Goal: Task Accomplishment & Management: Manage account settings

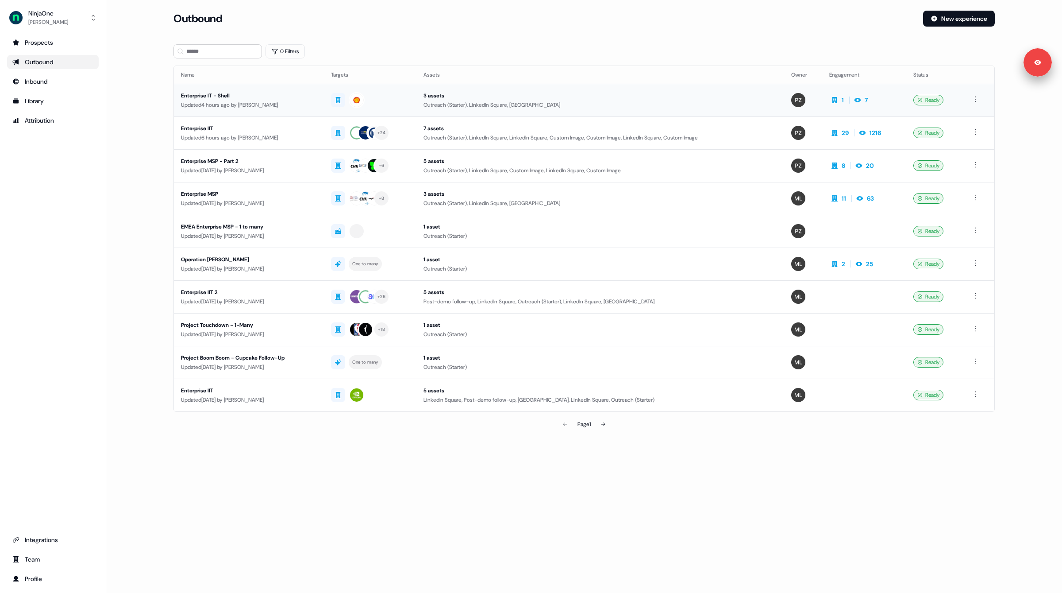
click at [301, 104] on div "Updated 4 hours ago by [PERSON_NAME]" at bounding box center [249, 104] width 136 height 9
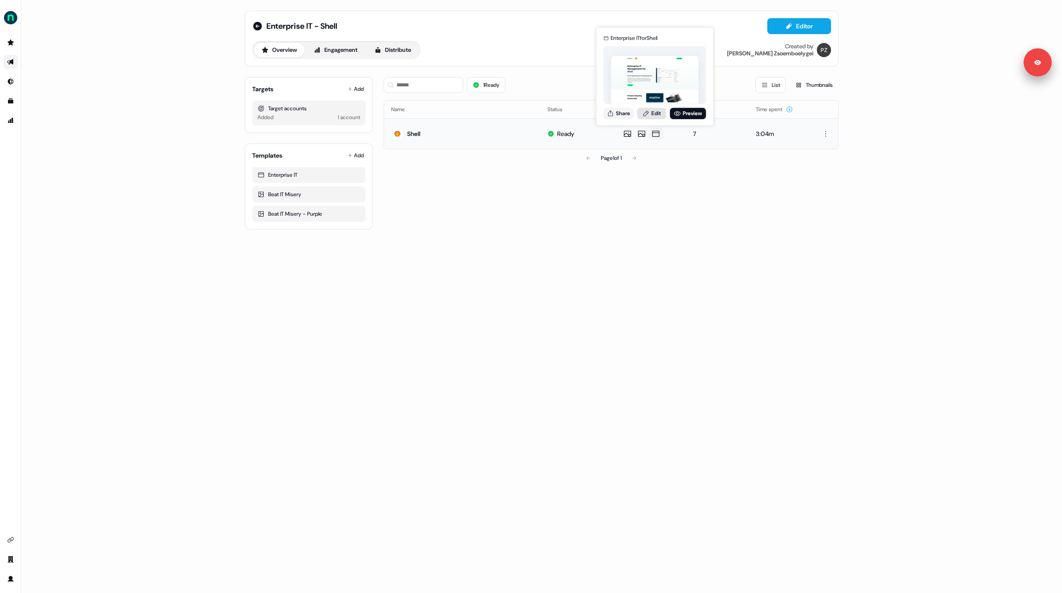
click at [655, 112] on link "Edit" at bounding box center [651, 114] width 29 height 12
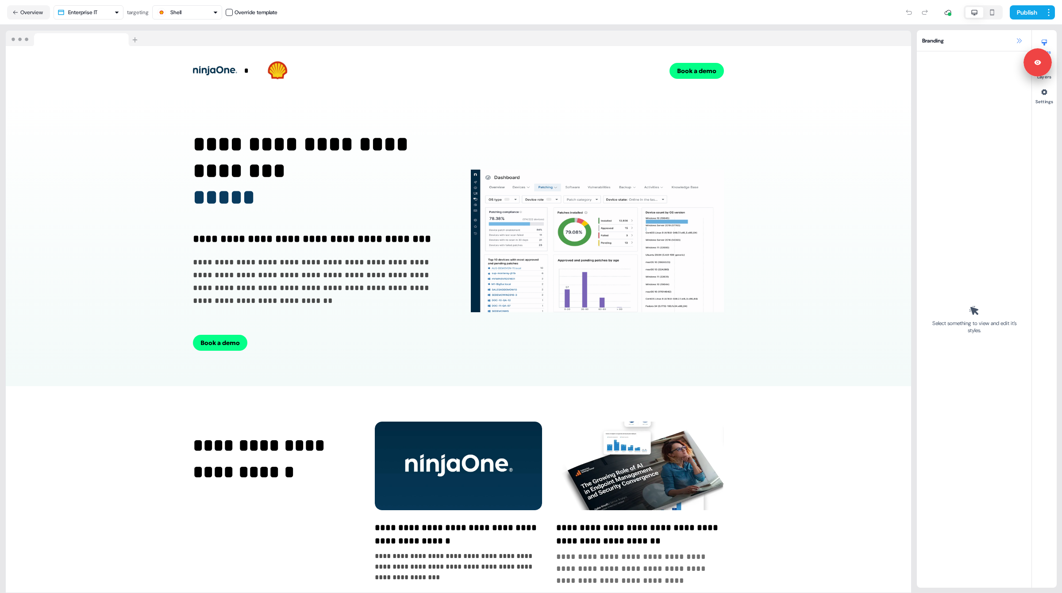
click at [1015, 38] on button at bounding box center [1019, 40] width 11 height 11
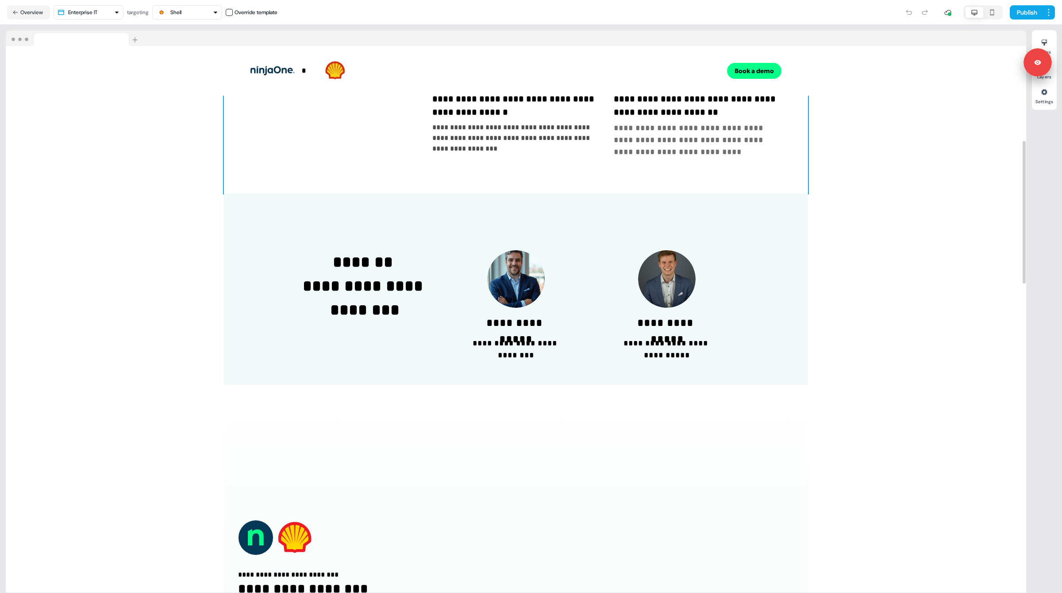
scroll to position [427, 0]
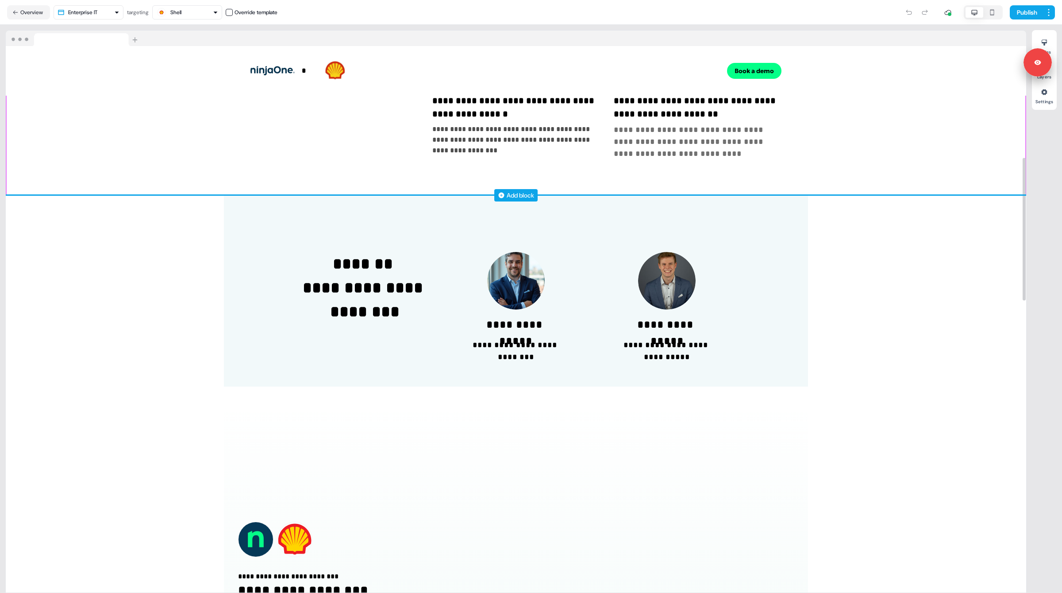
click at [524, 189] on div "Add block" at bounding box center [515, 195] width 43 height 12
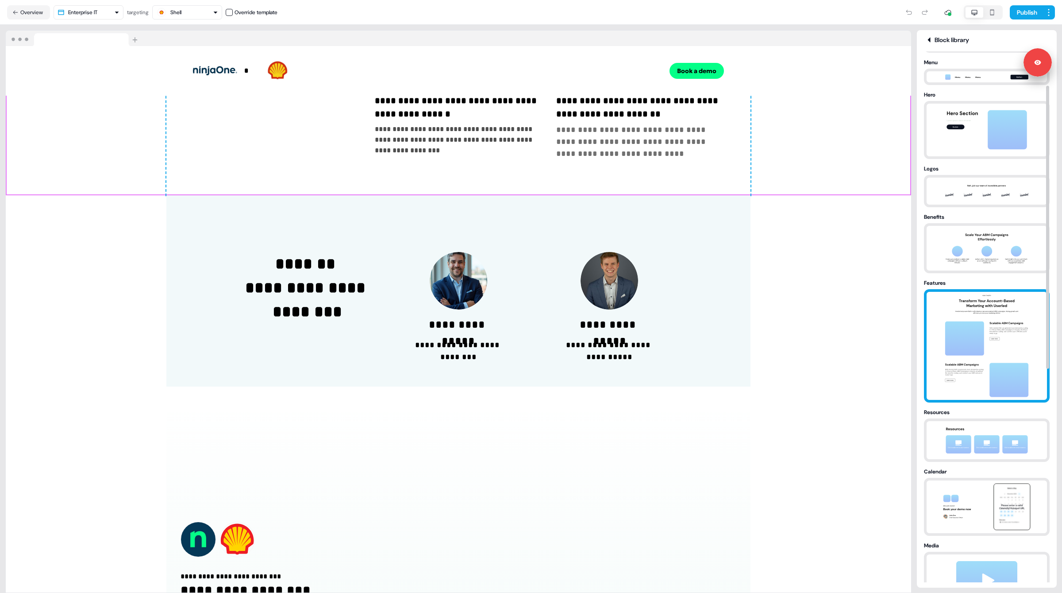
scroll to position [66, 0]
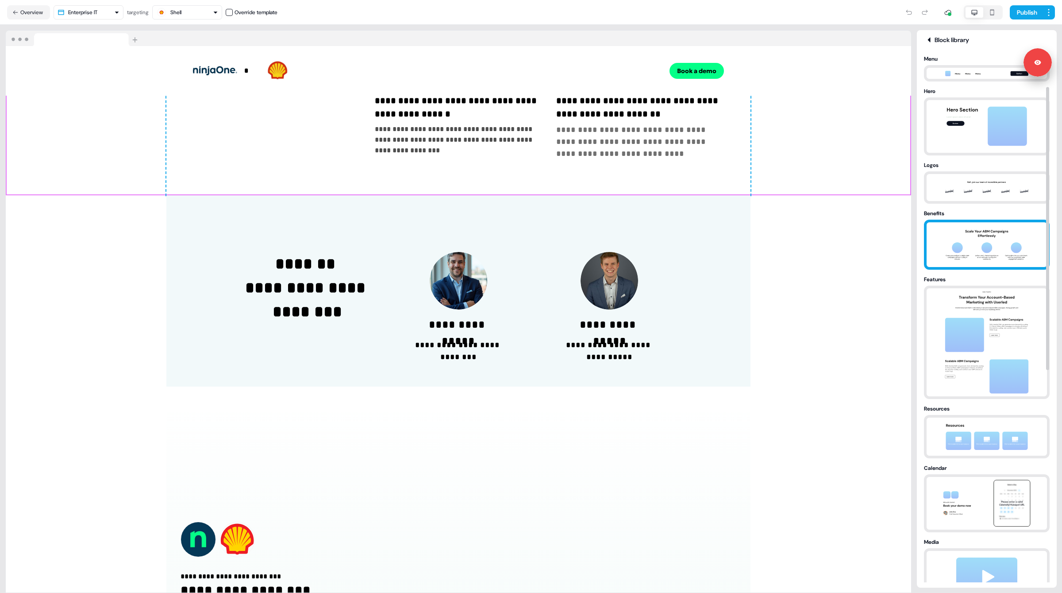
click at [983, 256] on img at bounding box center [987, 244] width 93 height 45
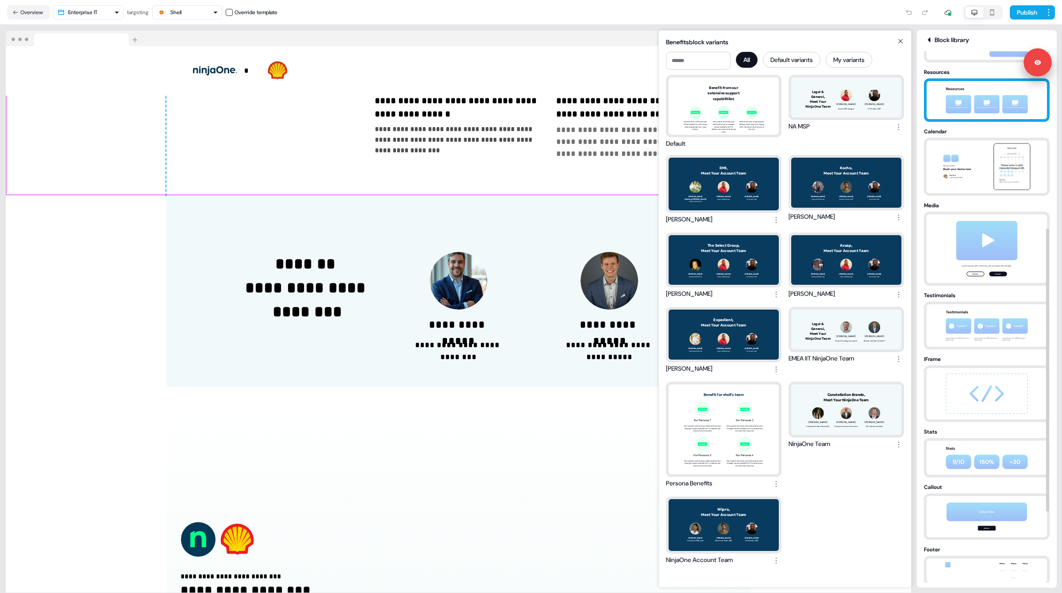
scroll to position [445, 0]
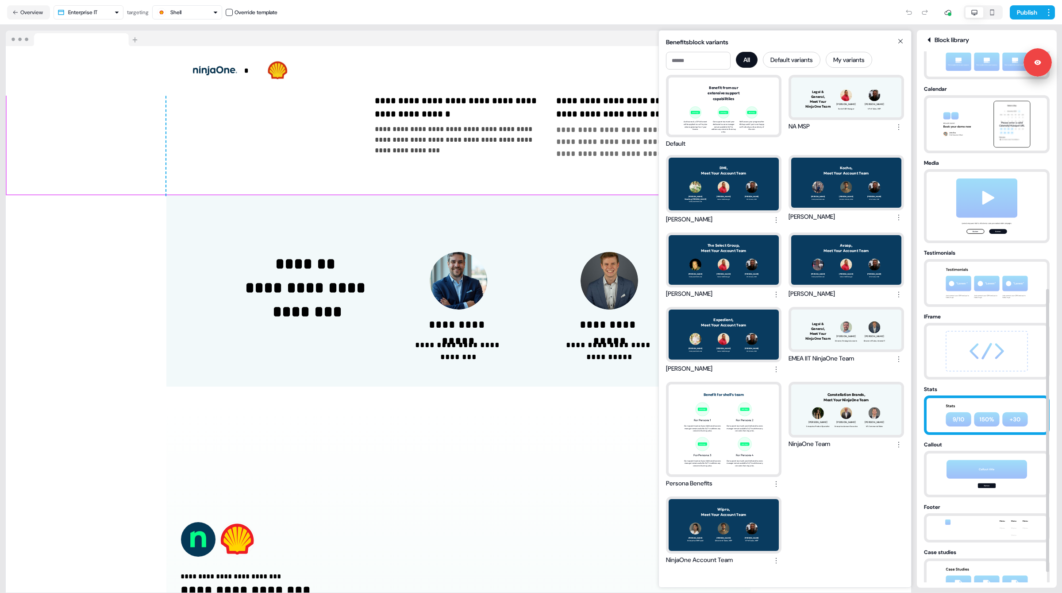
click at [971, 408] on img at bounding box center [987, 415] width 93 height 34
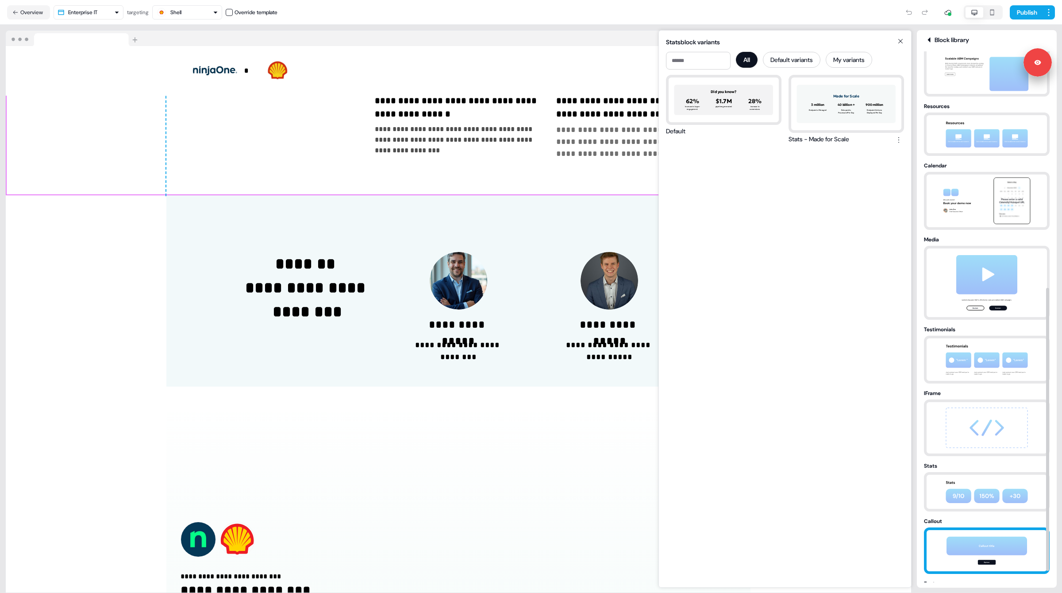
scroll to position [360, 0]
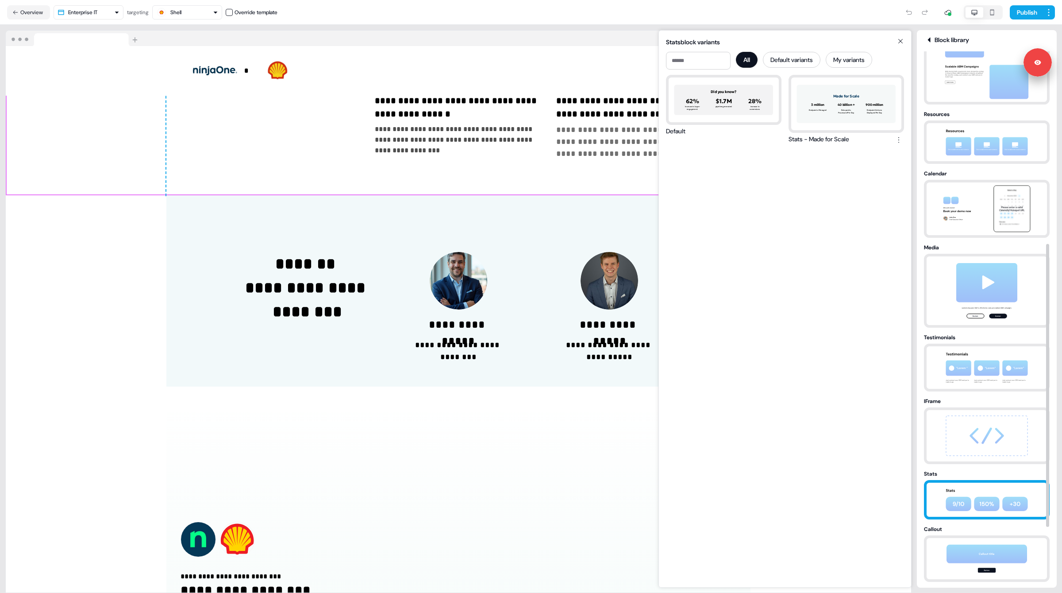
click at [975, 513] on img at bounding box center [987, 499] width 93 height 34
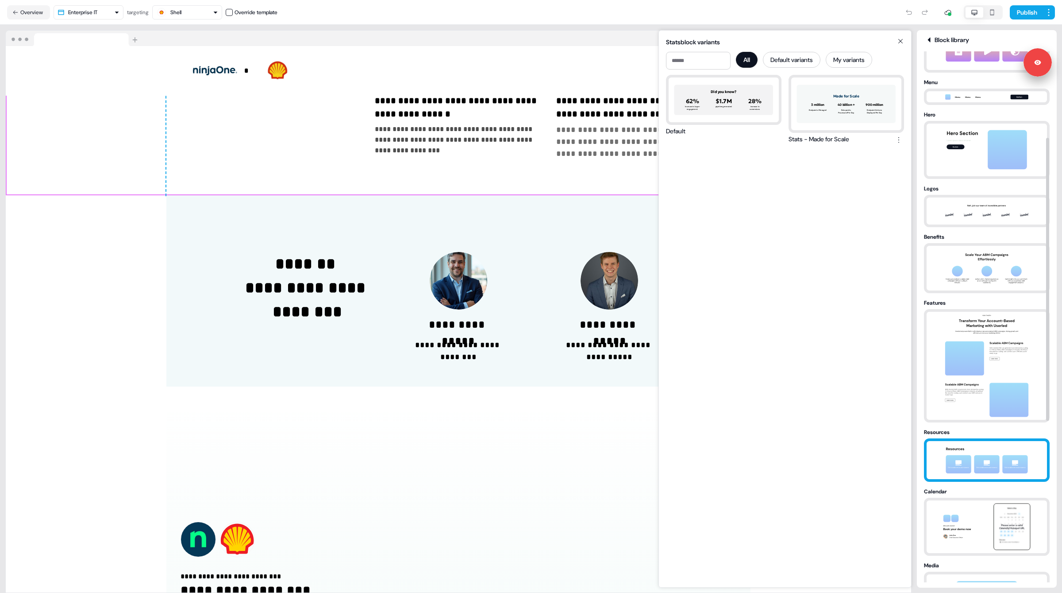
scroll to position [32, 0]
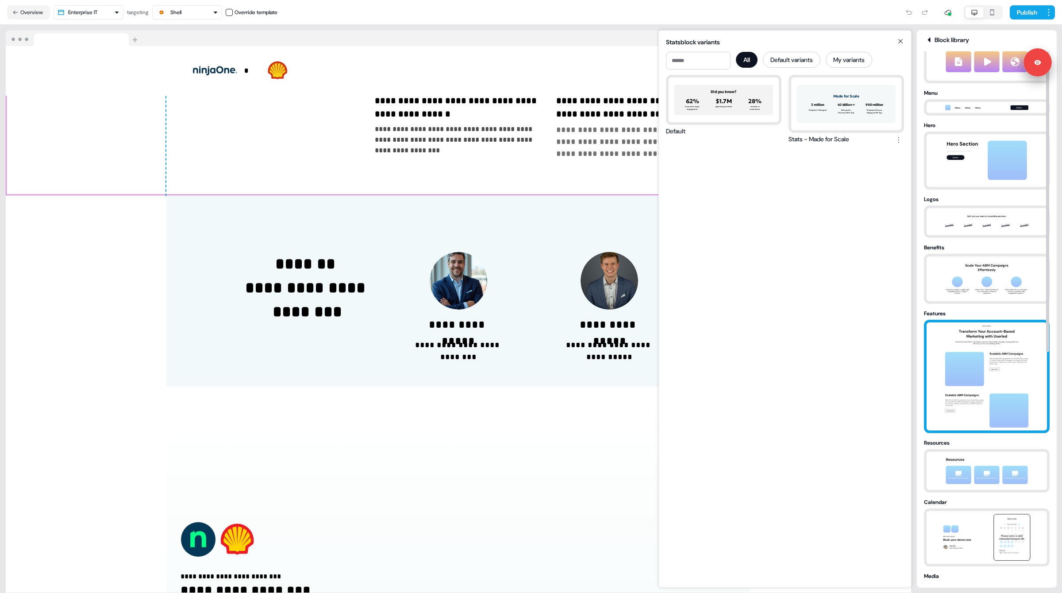
click at [979, 356] on img at bounding box center [987, 376] width 93 height 108
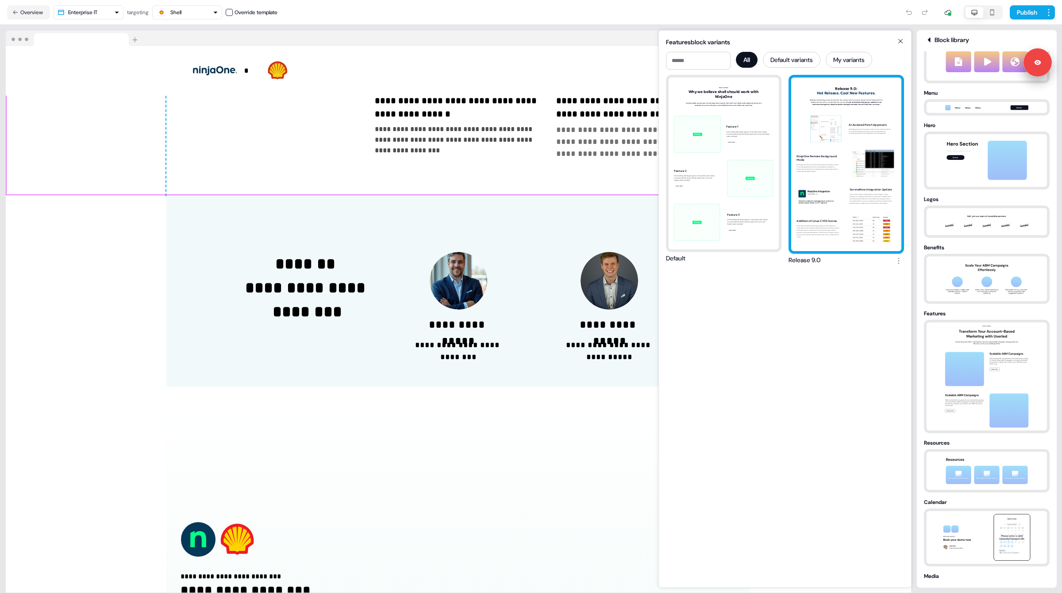
click at [826, 156] on div "Release 9.0: Hot Release. Cool New Features. NinjaOne is delivering a sunny for…" at bounding box center [846, 163] width 110 height 173
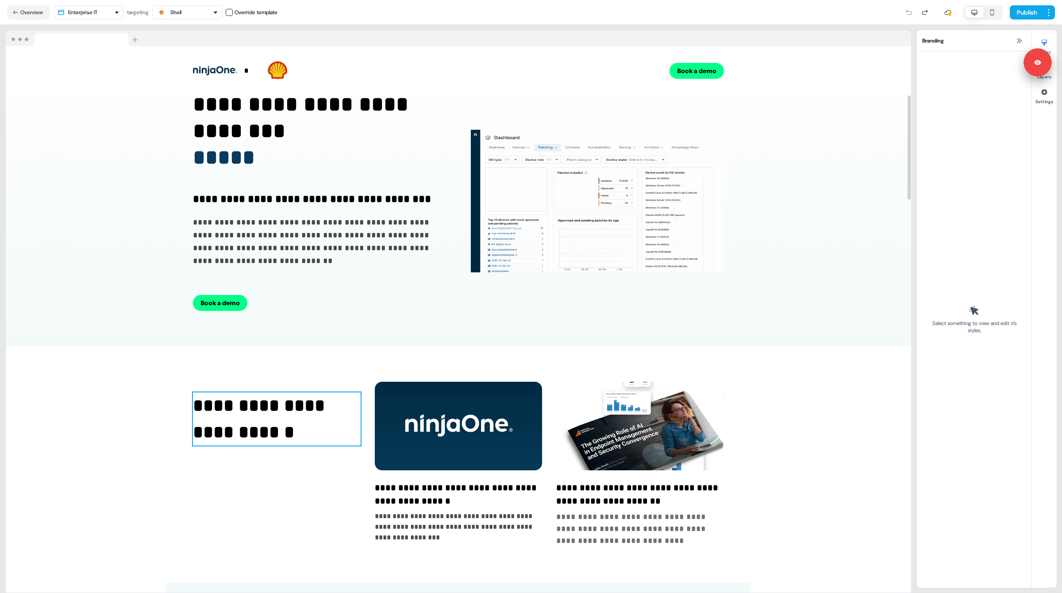
scroll to position [4, 0]
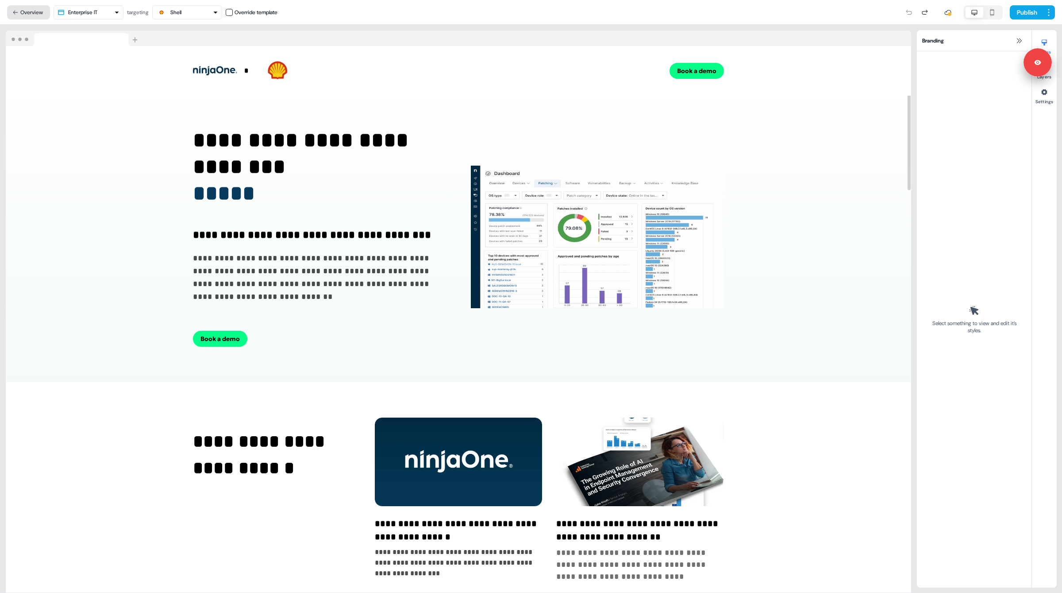
click at [34, 12] on button "Overview" at bounding box center [28, 12] width 43 height 14
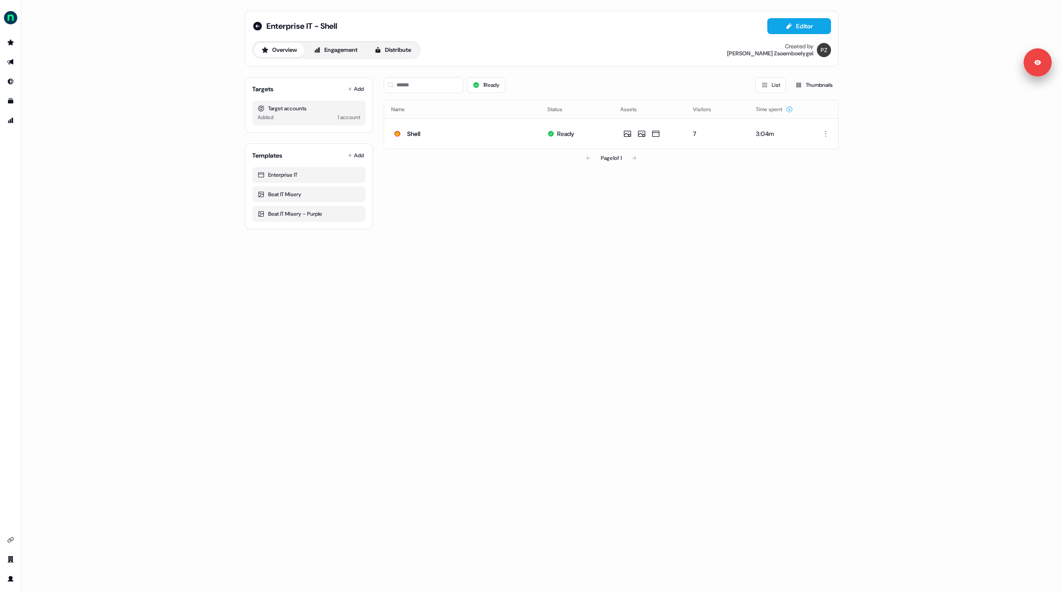
click at [532, 213] on div "1 Ready List Thumbnails Name Status Assets Visitors Time spent Shell Ready 7 3:…" at bounding box center [611, 149] width 455 height 159
click at [651, 113] on link "Edit" at bounding box center [651, 114] width 29 height 12
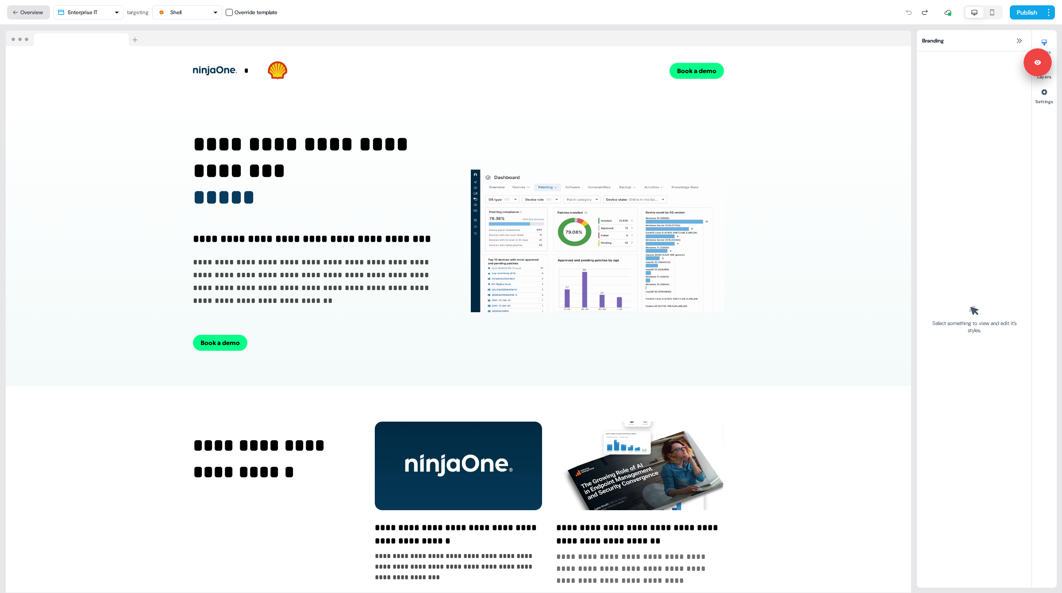
click at [30, 15] on button "Overview" at bounding box center [28, 12] width 43 height 14
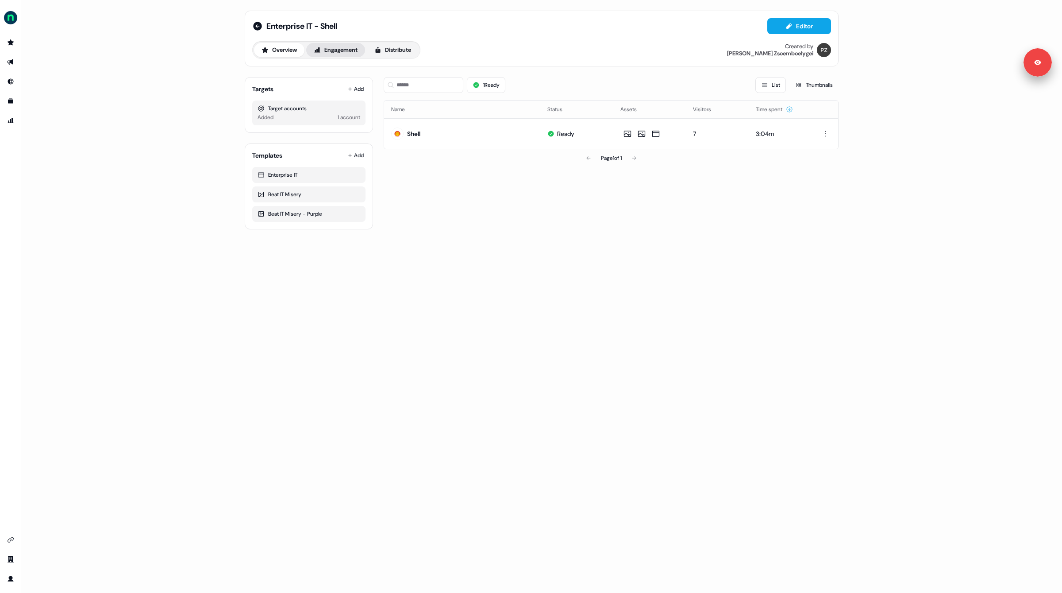
click at [335, 45] on button "Engagement" at bounding box center [335, 50] width 59 height 14
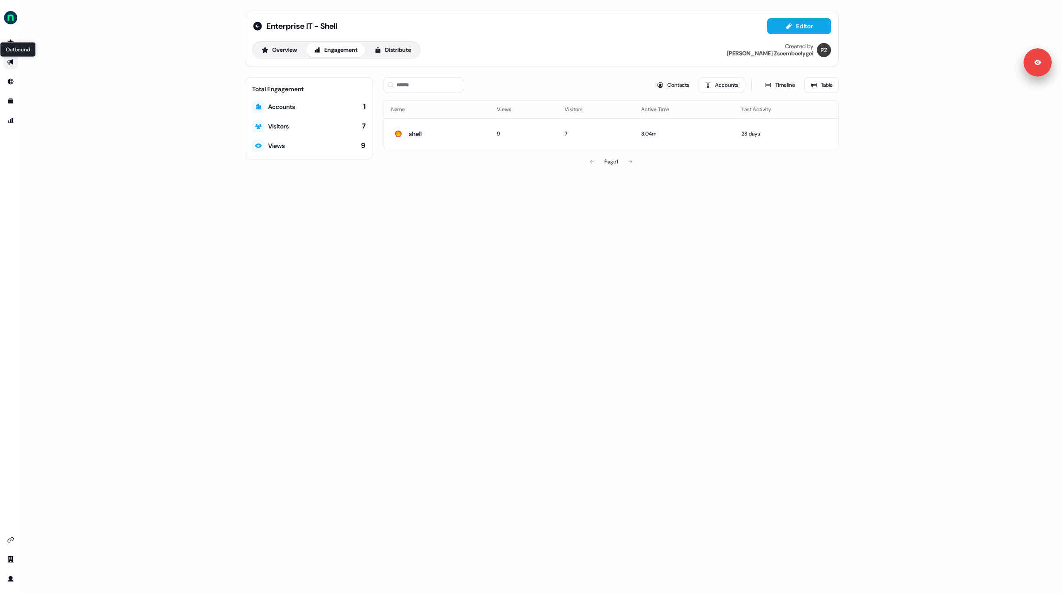
click at [8, 62] on icon "Go to outbound experience" at bounding box center [10, 62] width 6 height 6
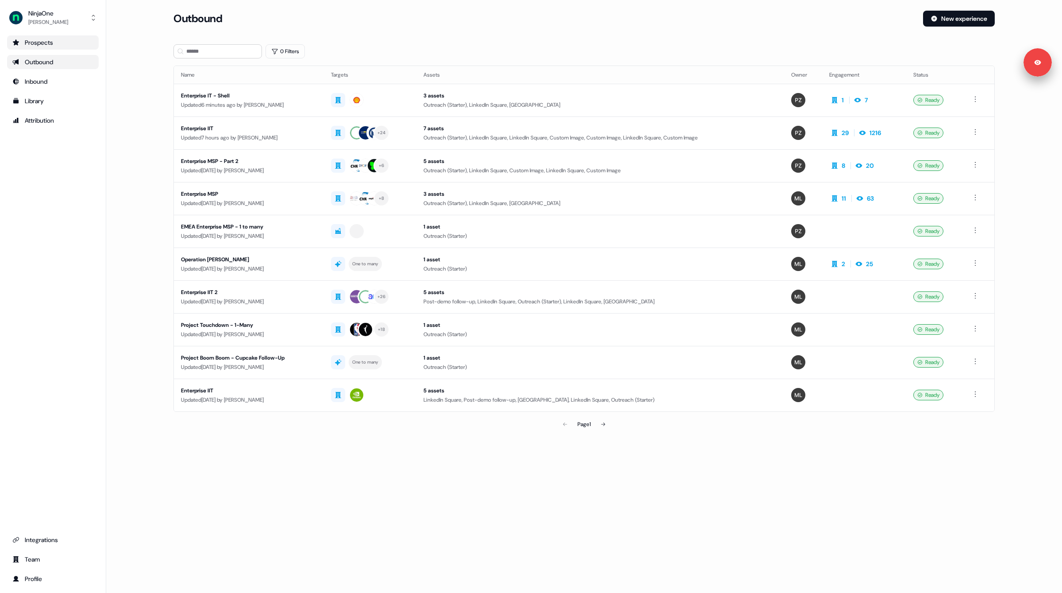
click at [27, 46] on div "Prospects" at bounding box center [52, 42] width 81 height 9
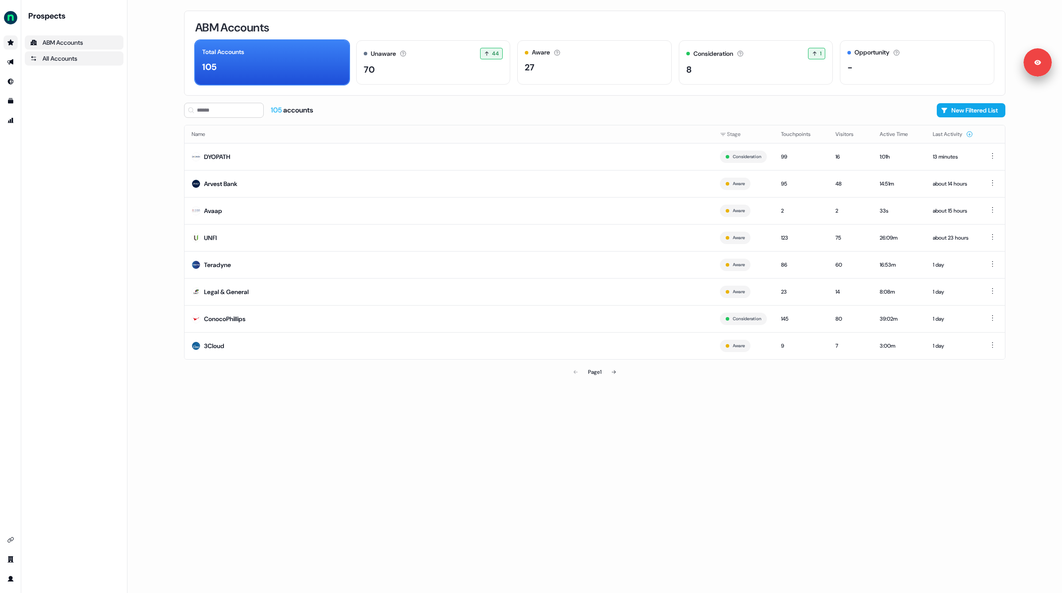
click at [59, 58] on div "All Accounts" at bounding box center [74, 58] width 88 height 9
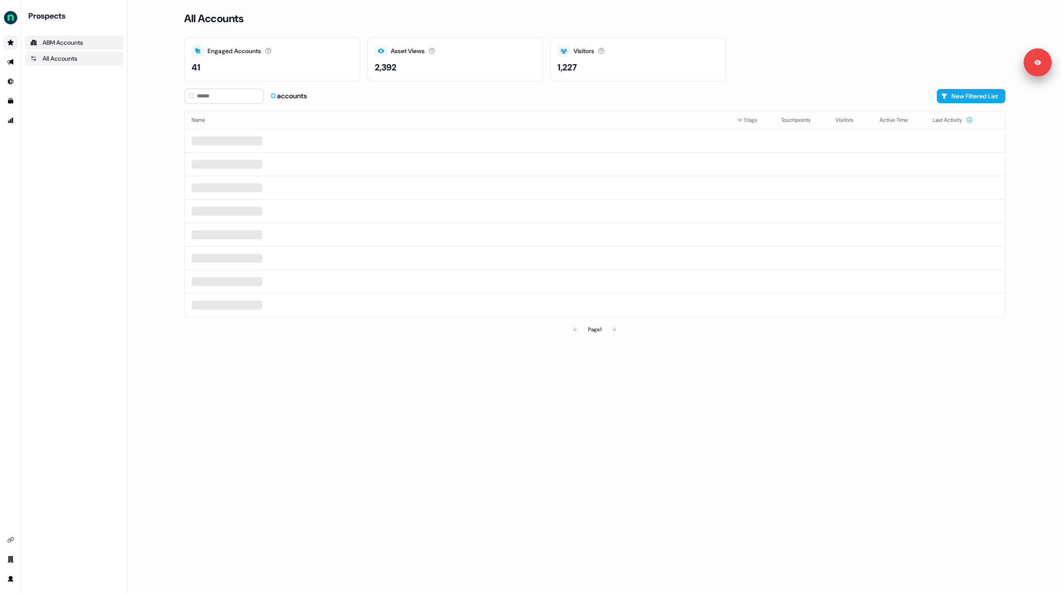
click at [60, 42] on div "ABM Accounts" at bounding box center [74, 42] width 88 height 9
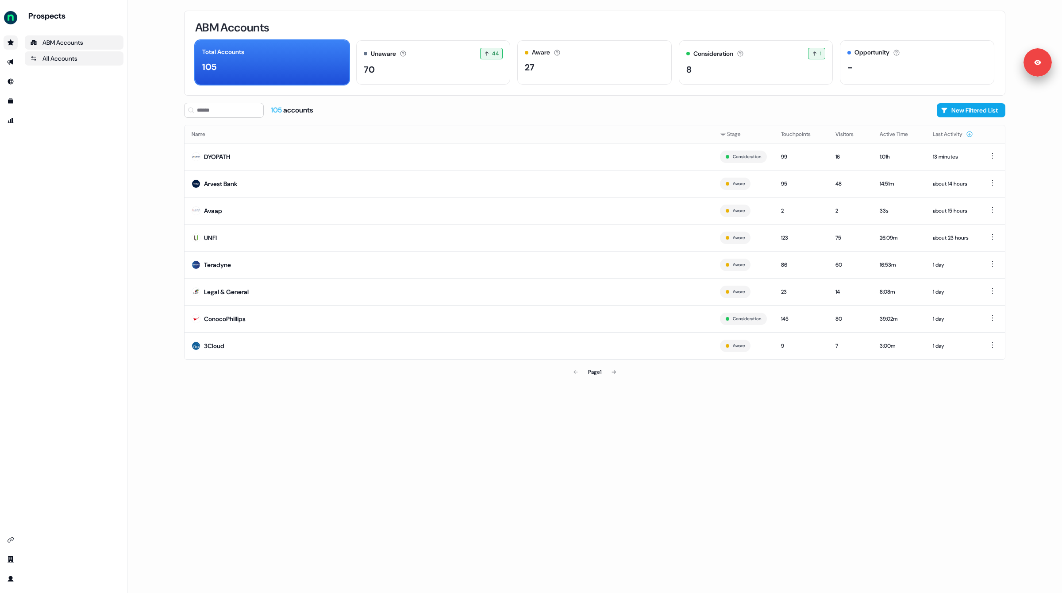
click at [58, 58] on div "All Accounts" at bounding box center [74, 58] width 88 height 9
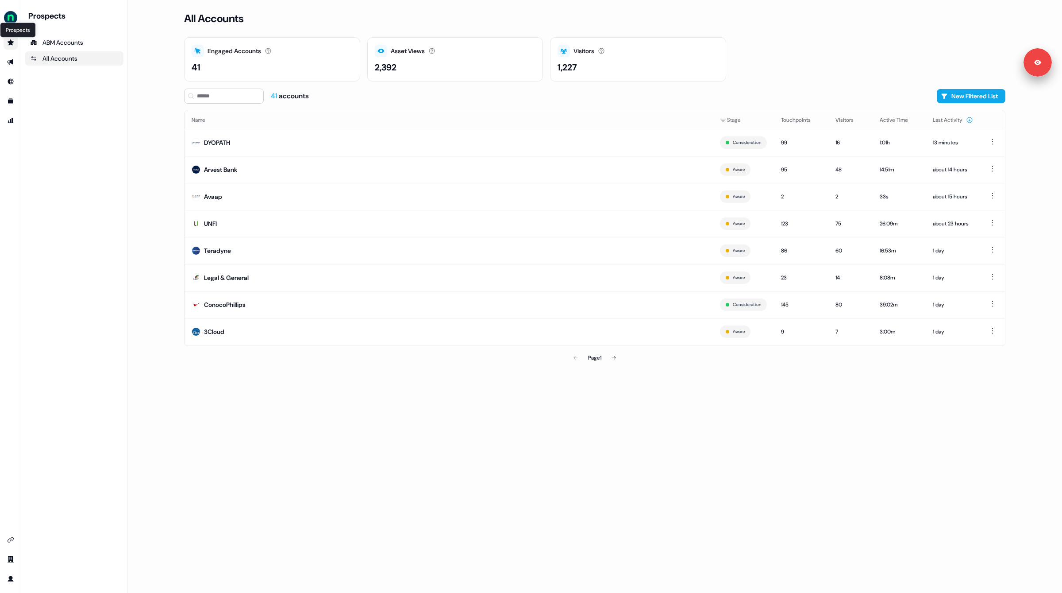
click at [9, 44] on icon "Go to prospects" at bounding box center [11, 42] width 6 height 6
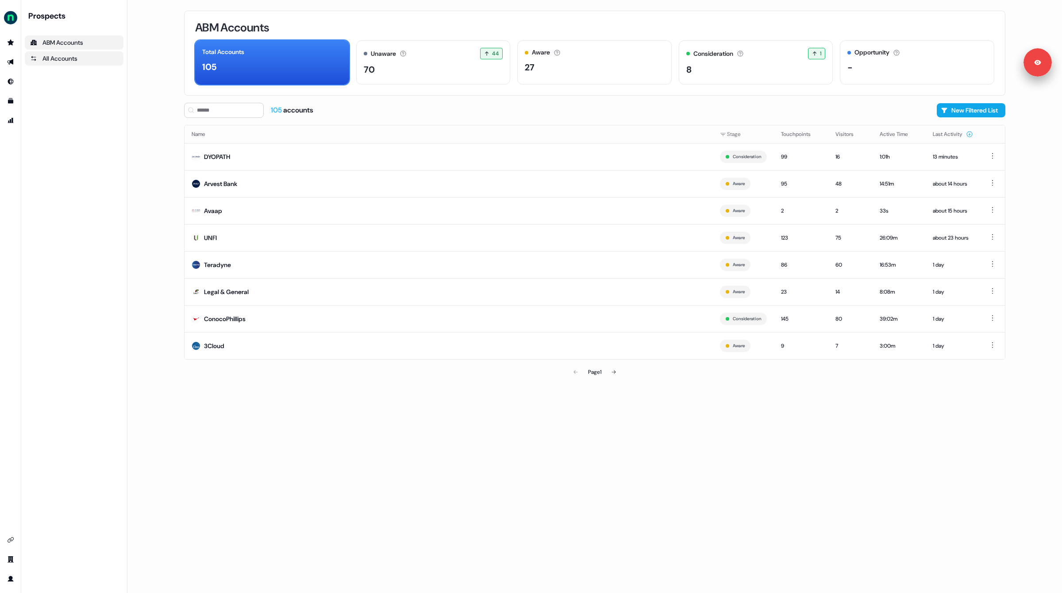
click at [55, 58] on div "All Accounts" at bounding box center [74, 58] width 88 height 9
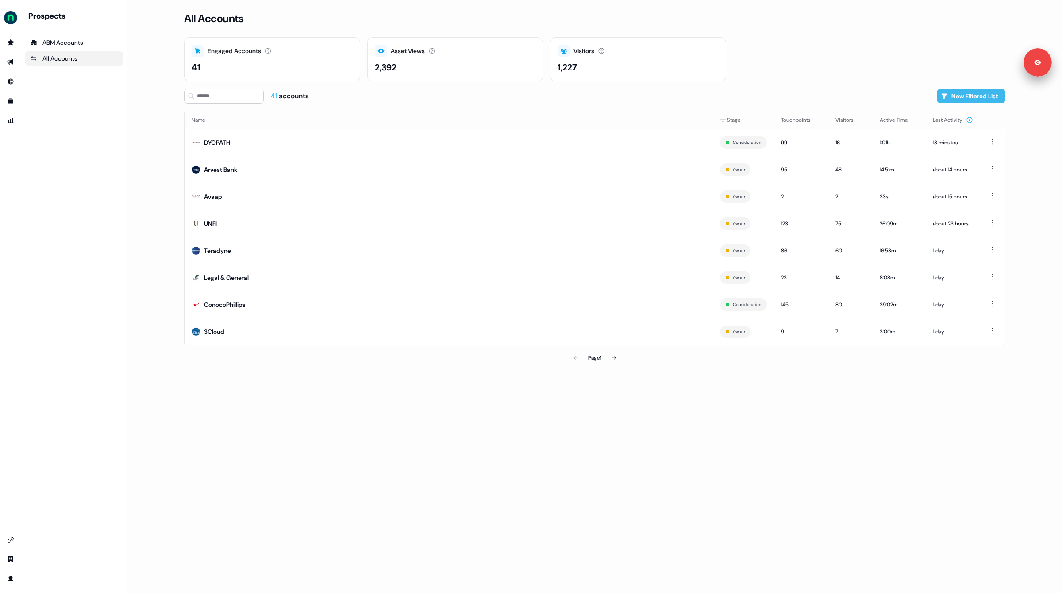
click at [962, 96] on button "New Filtered List" at bounding box center [971, 96] width 69 height 14
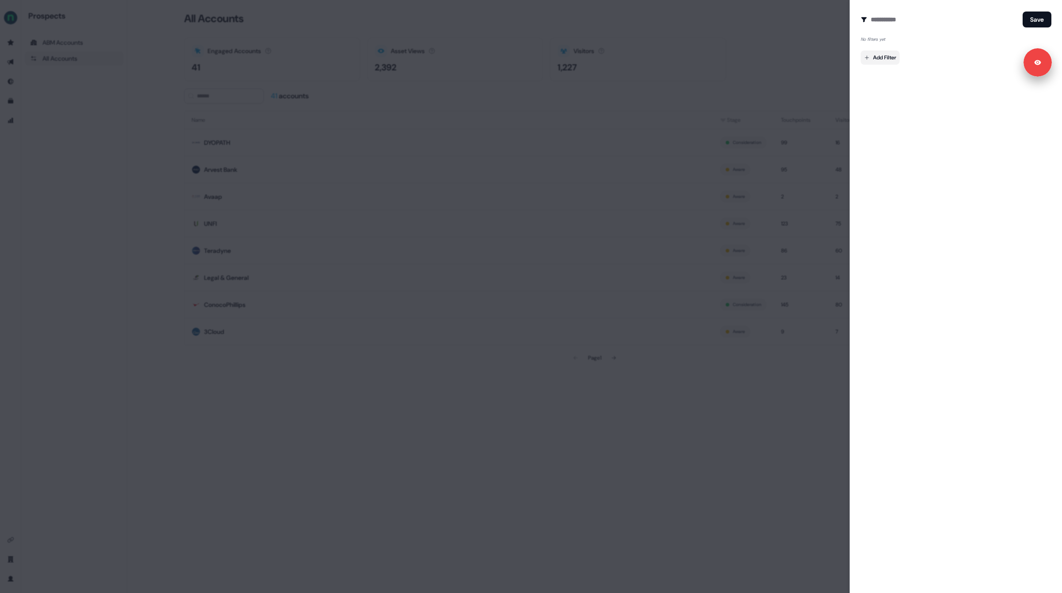
click at [892, 61] on body "Signed in as [PERSON_NAME] Sign out For the best experience switch devices to a…" at bounding box center [531, 296] width 1062 height 593
click at [895, 312] on div at bounding box center [531, 296] width 1062 height 593
click at [806, 11] on div at bounding box center [531, 296] width 1062 height 593
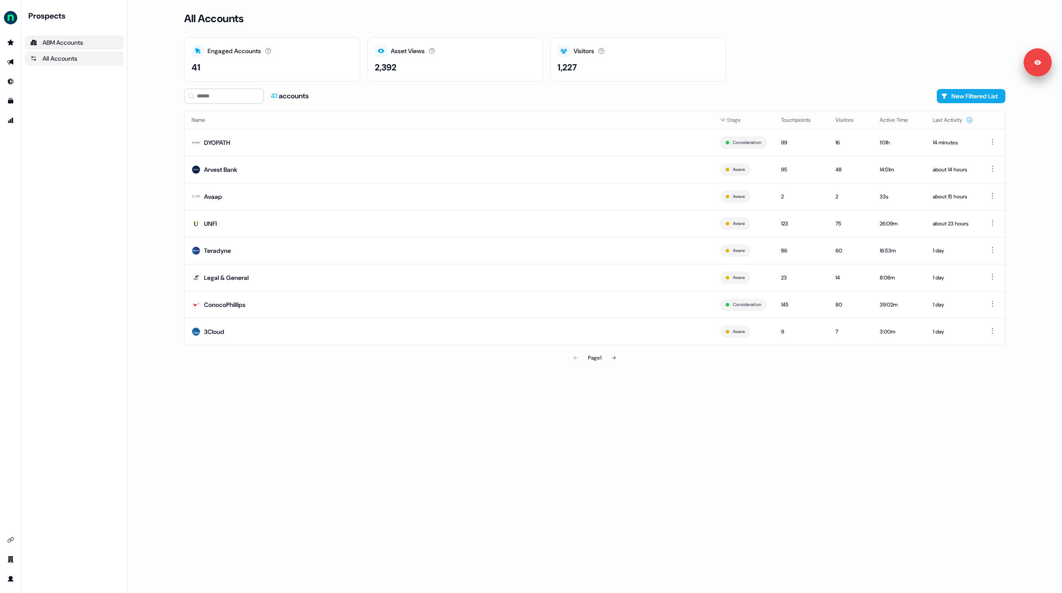
click at [57, 39] on div "ABM Accounts" at bounding box center [74, 42] width 88 height 9
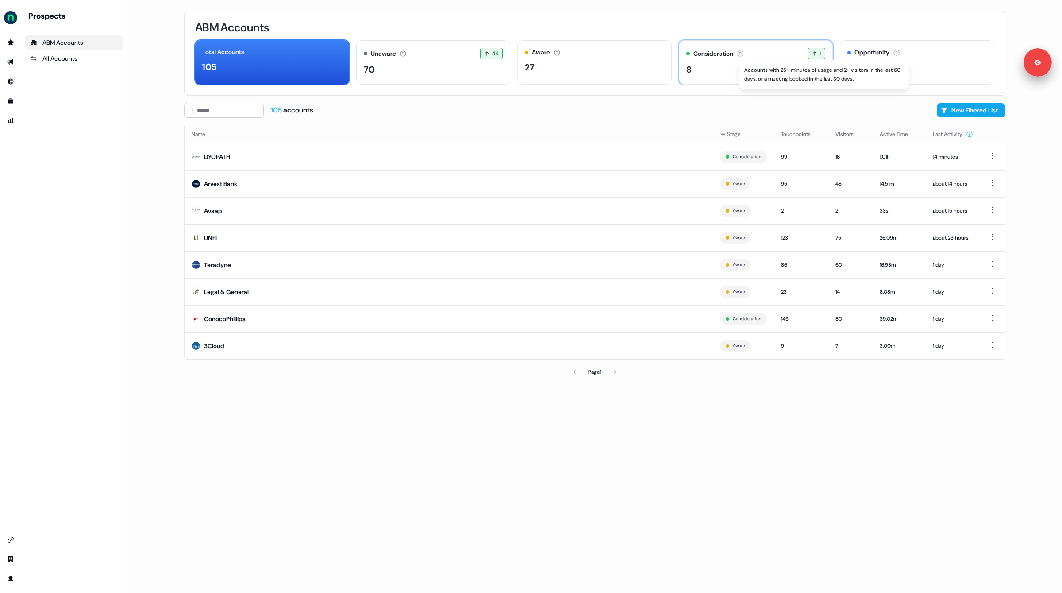
click at [743, 52] on icon at bounding box center [740, 54] width 6 height 6
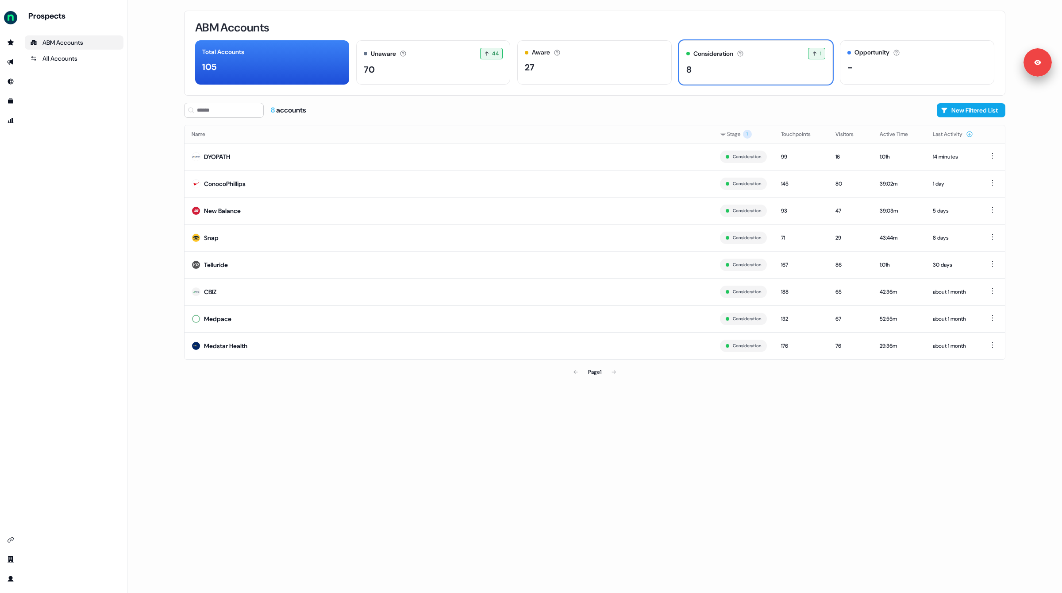
click at [575, 112] on div "8 accounts New Filtered List" at bounding box center [594, 110] width 821 height 15
click at [574, 107] on div "8 accounts New Filtered List" at bounding box center [594, 110] width 821 height 15
click at [572, 113] on div "8 accounts New Filtered List" at bounding box center [594, 110] width 821 height 15
click at [954, 111] on button "New Filtered List" at bounding box center [971, 110] width 69 height 14
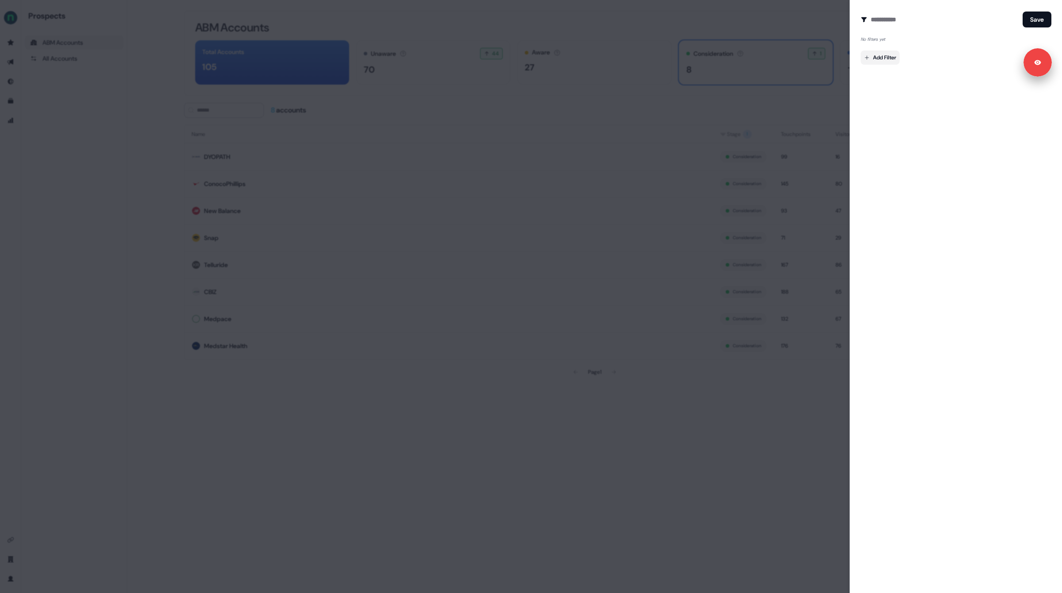
click at [883, 60] on body "Signed in as [PERSON_NAME] Sign out For the best experience switch devices to a…" at bounding box center [531, 296] width 1062 height 593
click at [888, 275] on div at bounding box center [531, 296] width 1062 height 593
click at [789, 23] on div at bounding box center [531, 296] width 1062 height 593
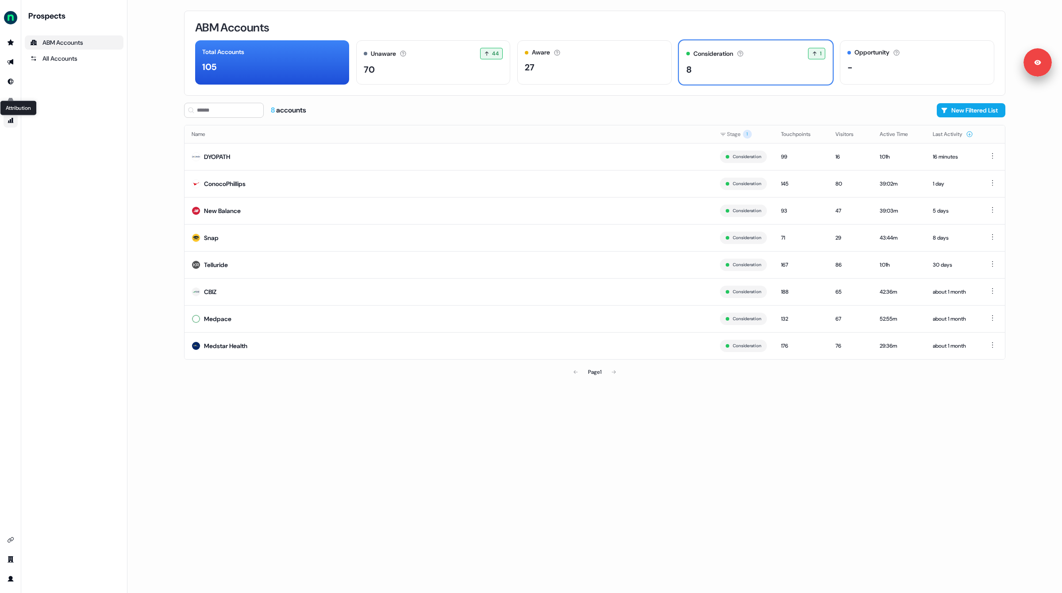
click at [11, 121] on icon "Go to attribution" at bounding box center [10, 120] width 7 height 7
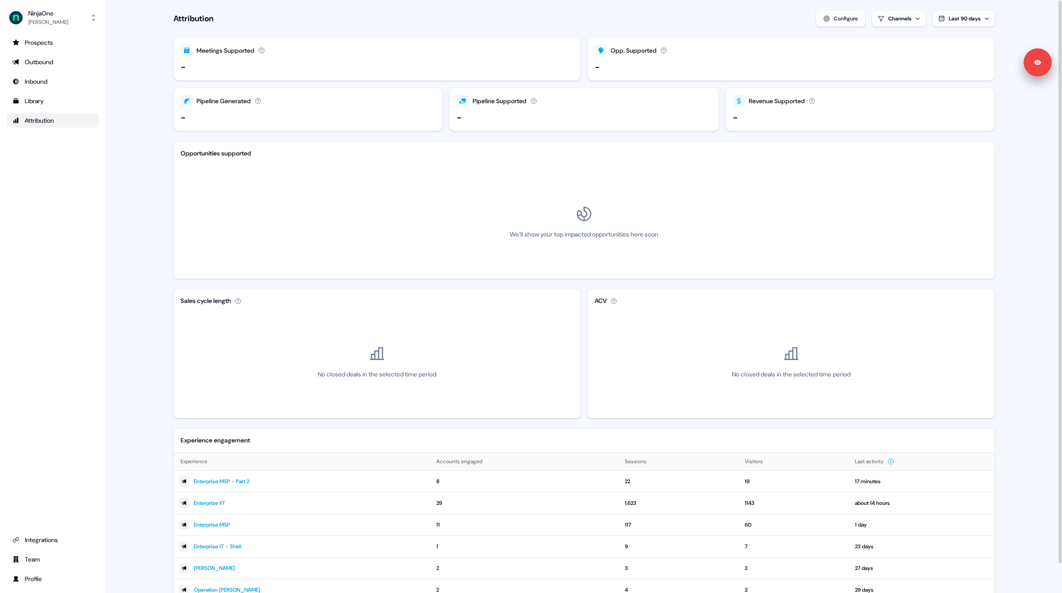
click at [962, 21] on span "Last 90 days" at bounding box center [965, 18] width 32 height 7
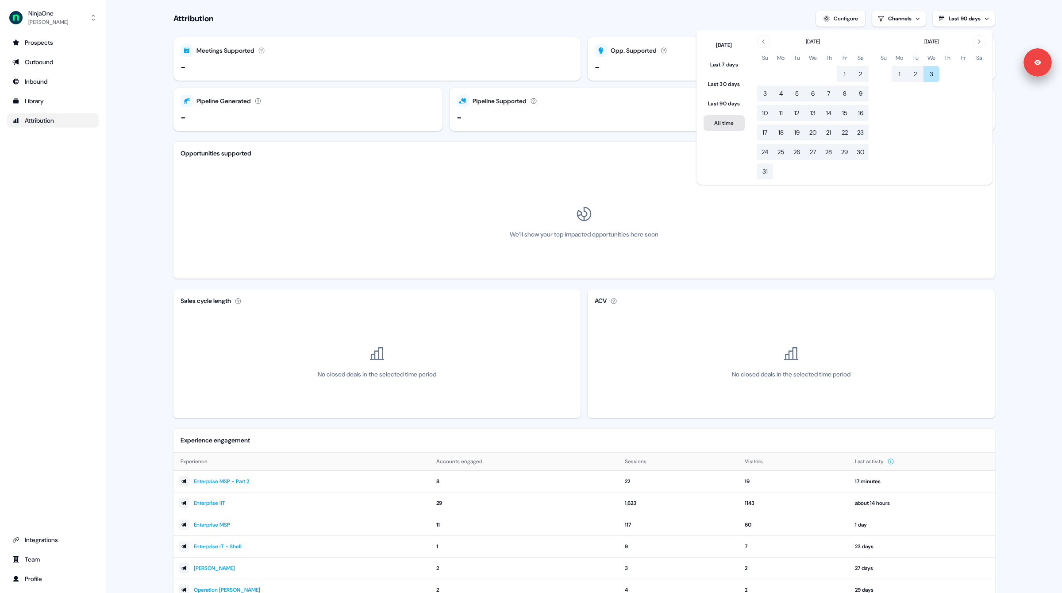
click at [717, 125] on button "All time" at bounding box center [724, 123] width 41 height 16
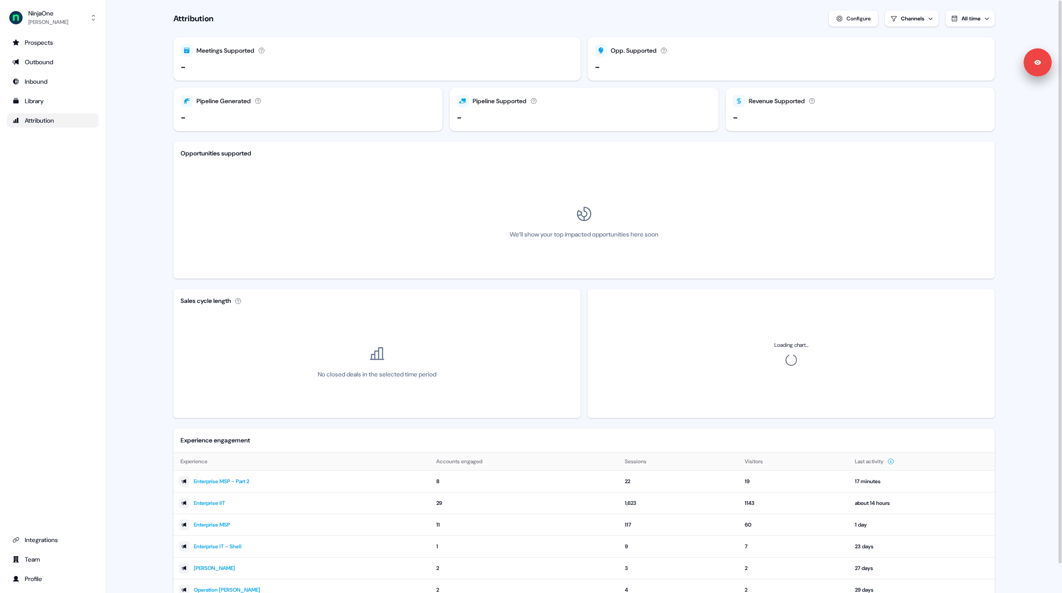
click at [857, 19] on div "Configure" at bounding box center [859, 18] width 24 height 9
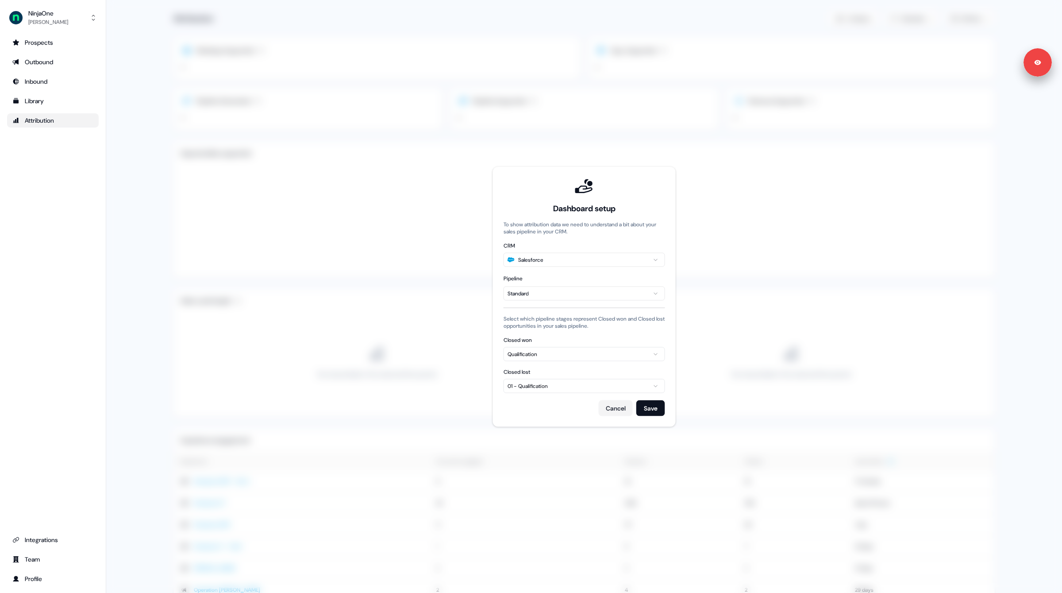
click at [527, 352] on div "Qualification" at bounding box center [523, 353] width 30 height 9
click at [525, 415] on div "Closed Won" at bounding box center [535, 416] width 31 height 14
click at [652, 410] on button "Save" at bounding box center [650, 408] width 29 height 16
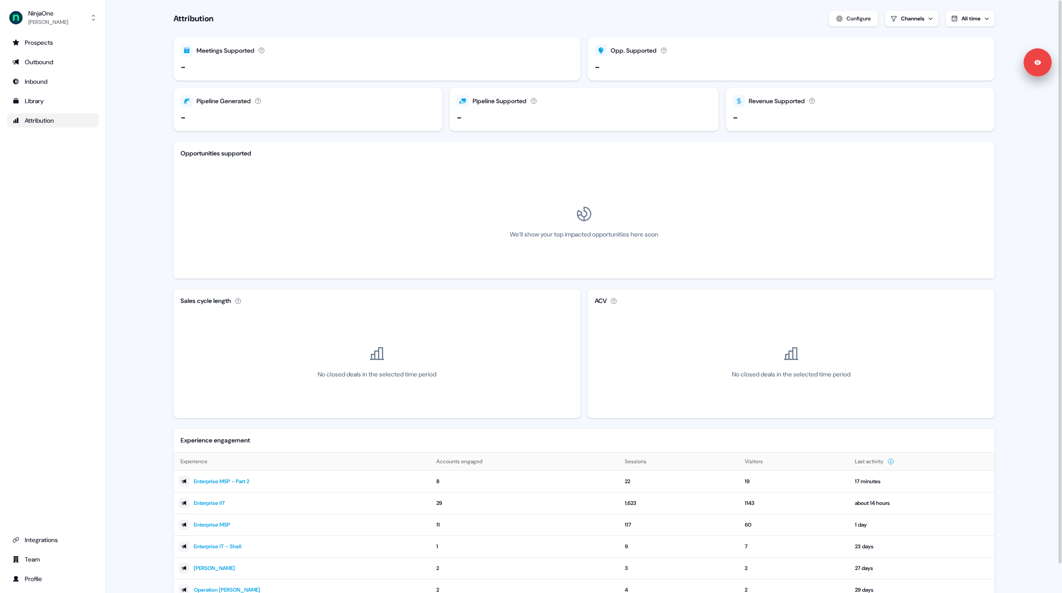
click at [854, 17] on div "Configure" at bounding box center [859, 18] width 24 height 9
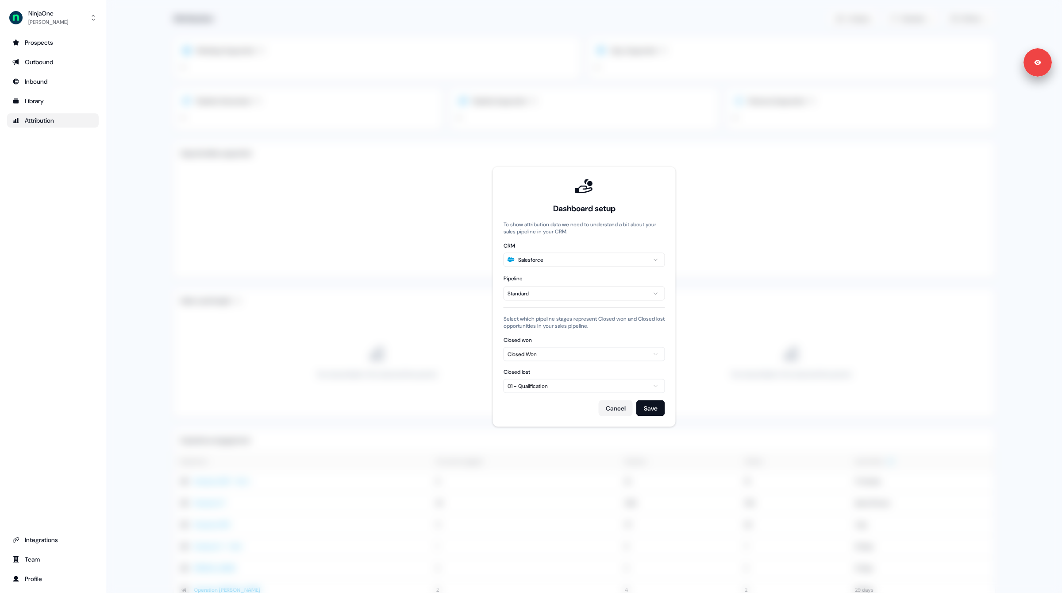
click at [533, 352] on div "Closed Won" at bounding box center [522, 353] width 29 height 9
click at [534, 405] on div "Qualification" at bounding box center [536, 402] width 32 height 14
click at [655, 405] on button "Save" at bounding box center [650, 408] width 29 height 16
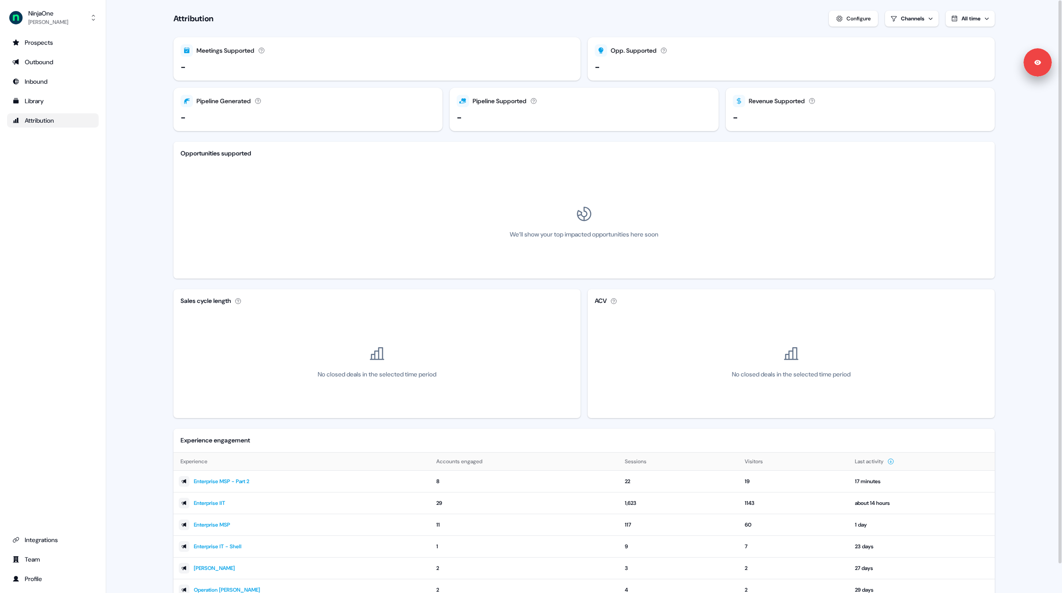
click at [147, 93] on main "Loading... Attribution Configure Channels All time Meetings Supported Meetings …" at bounding box center [584, 312] width 956 height 625
click at [34, 46] on div "Prospects" at bounding box center [52, 42] width 81 height 9
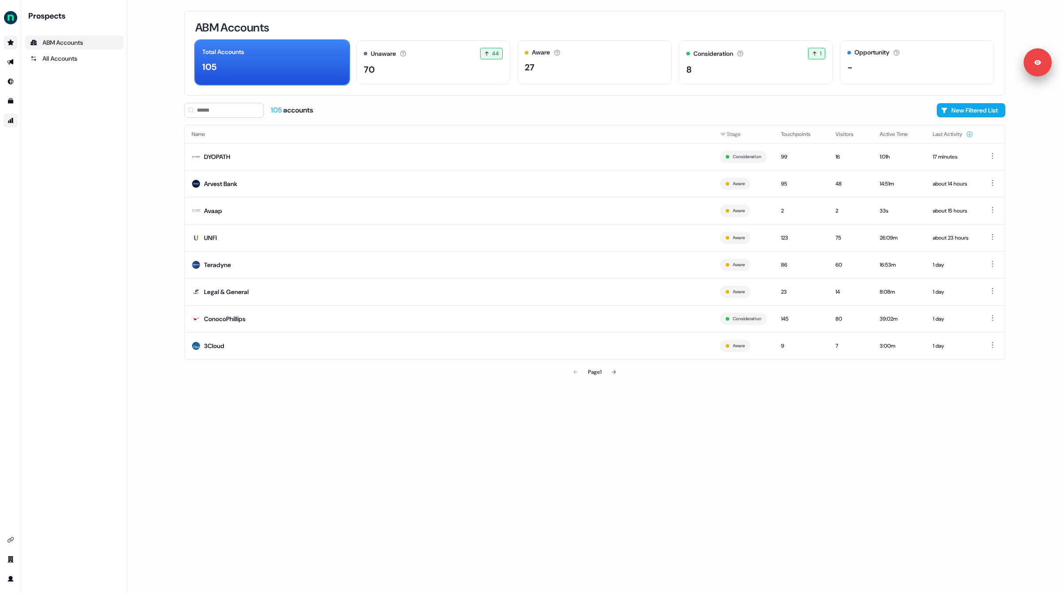
click at [56, 39] on div "ABM Accounts" at bounding box center [74, 42] width 88 height 9
click at [148, 214] on main "Loading... ABM Accounts Total Accounts 105 Unaware The default stage all accoun…" at bounding box center [594, 296] width 935 height 593
click at [156, 197] on main "Loading... ABM Accounts Total Accounts 105 Unaware The default stage all accoun…" at bounding box center [594, 296] width 935 height 593
click at [12, 121] on icon "Go to attribution" at bounding box center [11, 120] width 6 height 5
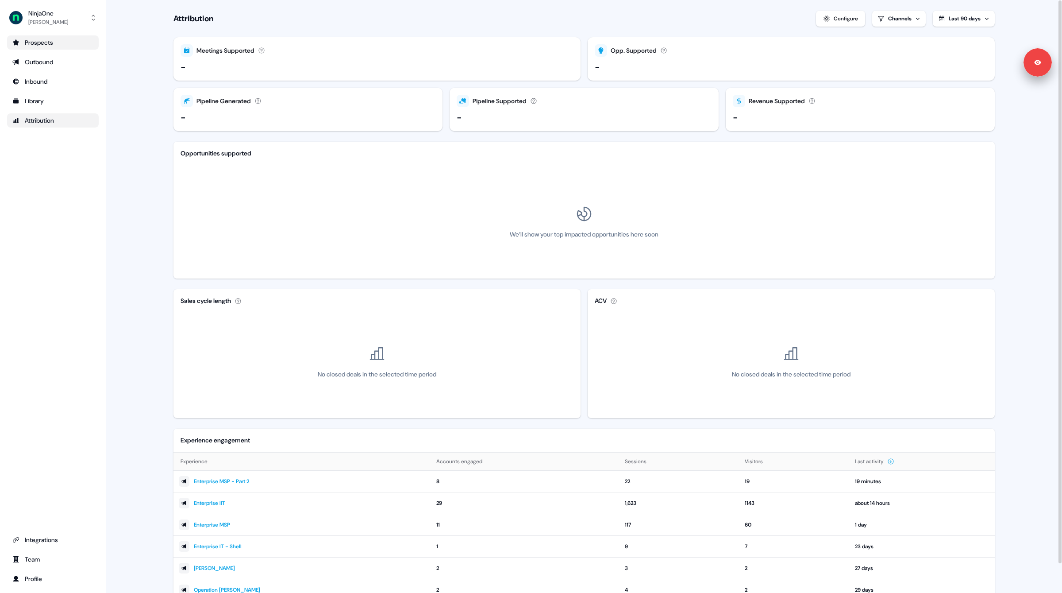
click at [513, 21] on div "Attribution Configure Channels Last 90 days" at bounding box center [583, 19] width 821 height 16
click at [141, 236] on main "Loading... Attribution Configure Channels Last 90 days Meetings Supported Meeti…" at bounding box center [584, 312] width 956 height 625
click at [531, 17] on div "Attribution Configure Channels Last 90 days" at bounding box center [583, 19] width 821 height 16
click at [590, 17] on div "Attribution Configure Channels Last 90 days" at bounding box center [583, 19] width 821 height 16
click at [595, 13] on div "Attribution Configure Channels Last 90 days" at bounding box center [583, 19] width 821 height 16
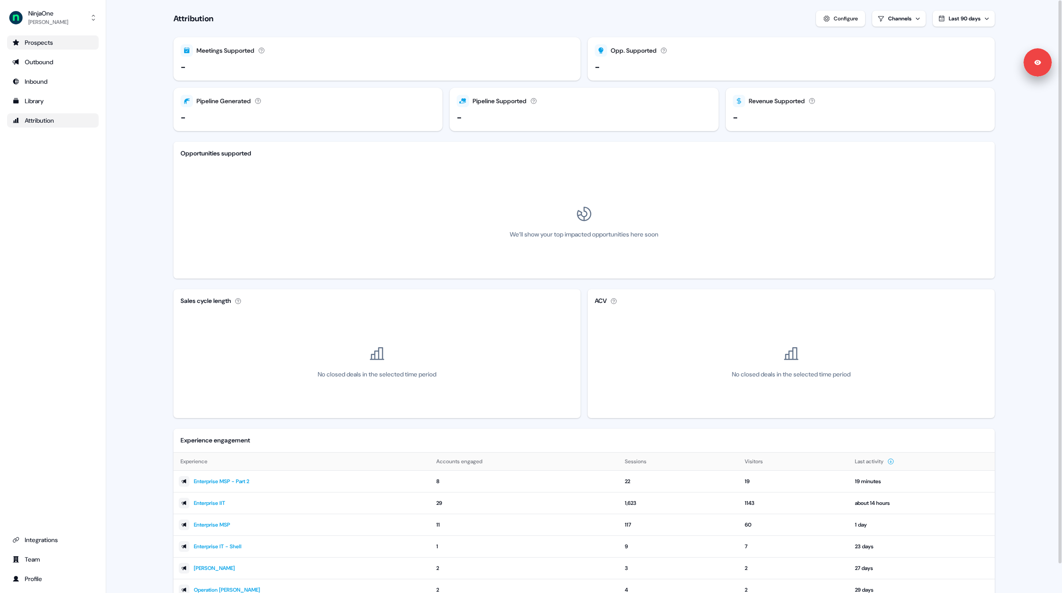
click at [600, 8] on section "Loading... Attribution Configure Channels Last 90 days Meetings Supported Meeti…" at bounding box center [584, 312] width 850 height 625
click at [33, 42] on div "Prospects" at bounding box center [52, 42] width 81 height 9
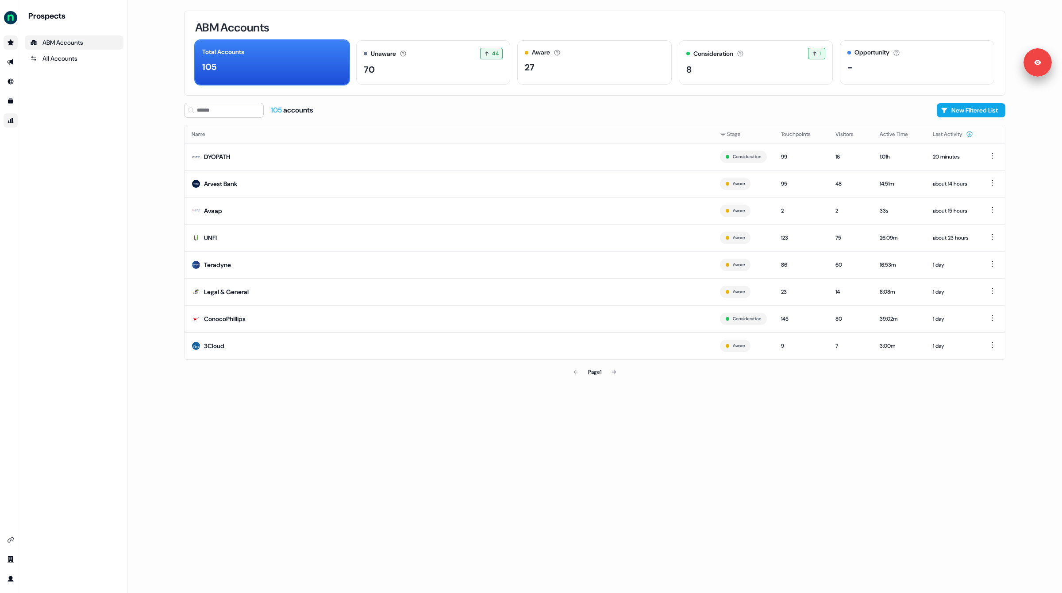
click at [11, 116] on link "Go to attribution" at bounding box center [11, 120] width 14 height 14
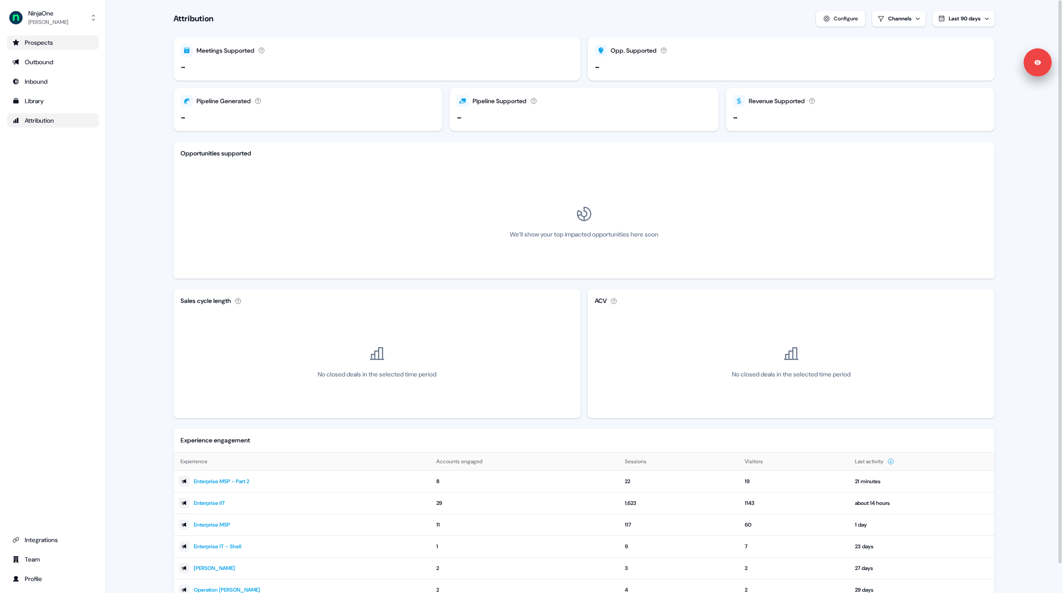
click at [578, 26] on div "Attribution Configure Channels Last 90 days" at bounding box center [583, 19] width 821 height 16
click at [593, 18] on div "Attribution Configure Channels Last 90 days" at bounding box center [583, 19] width 821 height 16
click at [42, 60] on div "Outbound" at bounding box center [52, 62] width 81 height 9
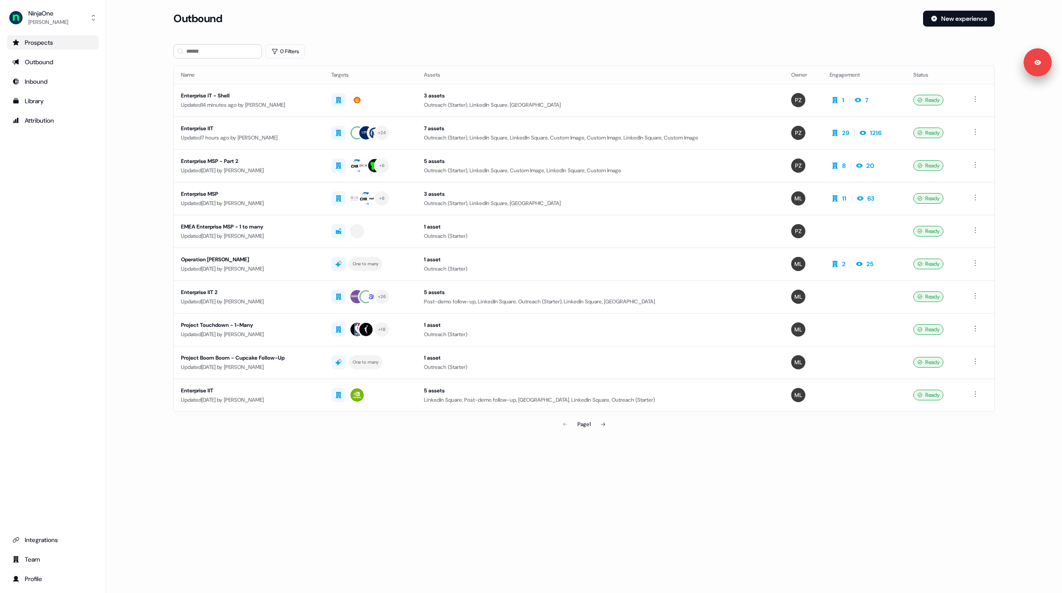
click at [141, 129] on main "Loading... Outbound New experience 0 Filters Name Targets Assets Owner Engageme…" at bounding box center [584, 234] width 956 height 447
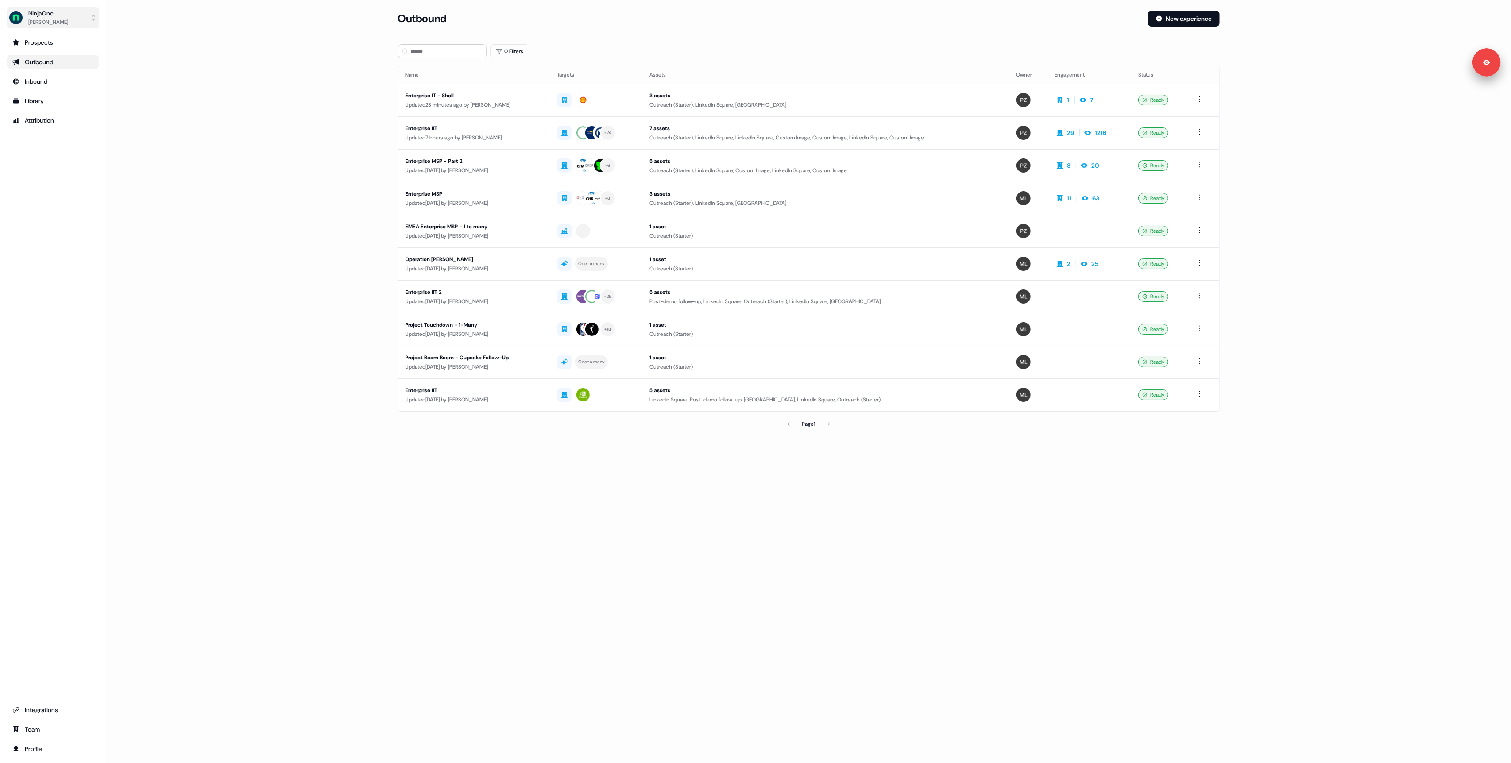
click at [42, 14] on div "NinjaOne" at bounding box center [48, 13] width 40 height 9
click at [56, 73] on div "Logout" at bounding box center [53, 74] width 84 height 16
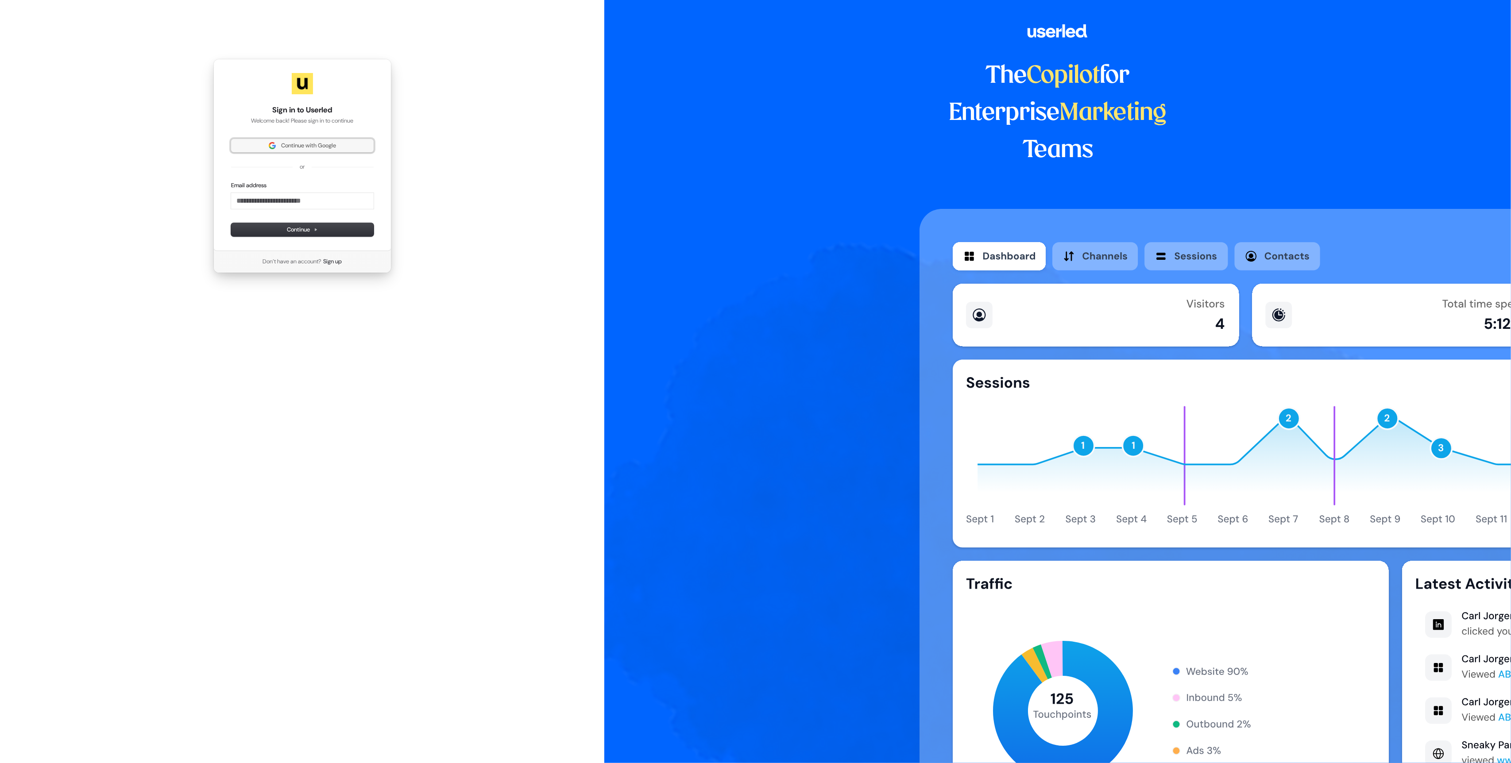
click at [255, 140] on button "Continue with Google" at bounding box center [302, 145] width 143 height 13
